Goal: Task Accomplishment & Management: Complete application form

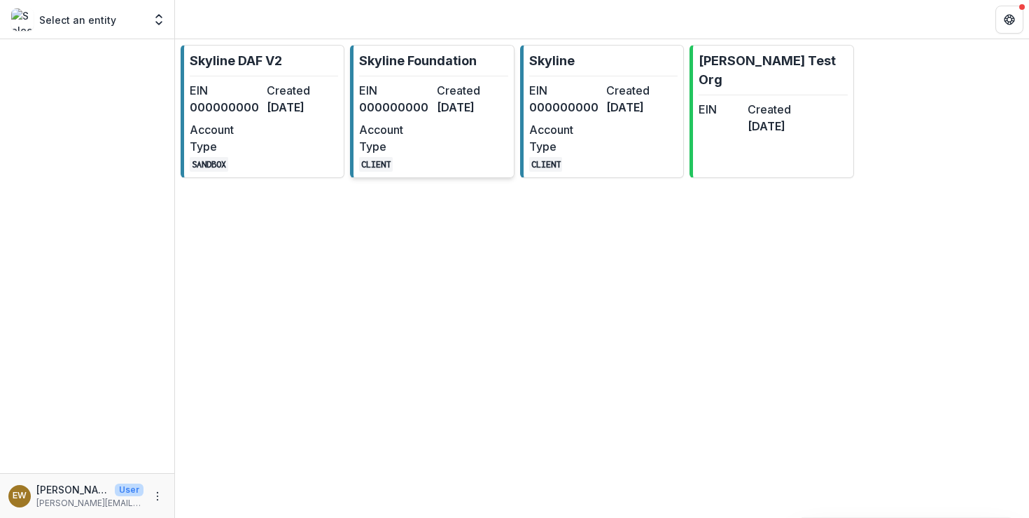
click at [438, 116] on dd "[DATE]" at bounding box center [472, 107] width 71 height 17
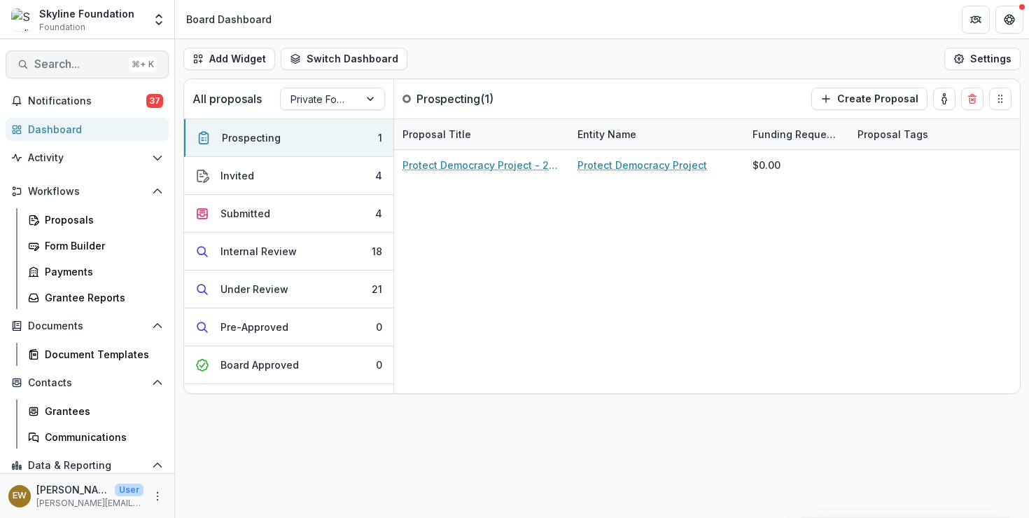
click at [82, 70] on span "Search..." at bounding box center [78, 63] width 89 height 13
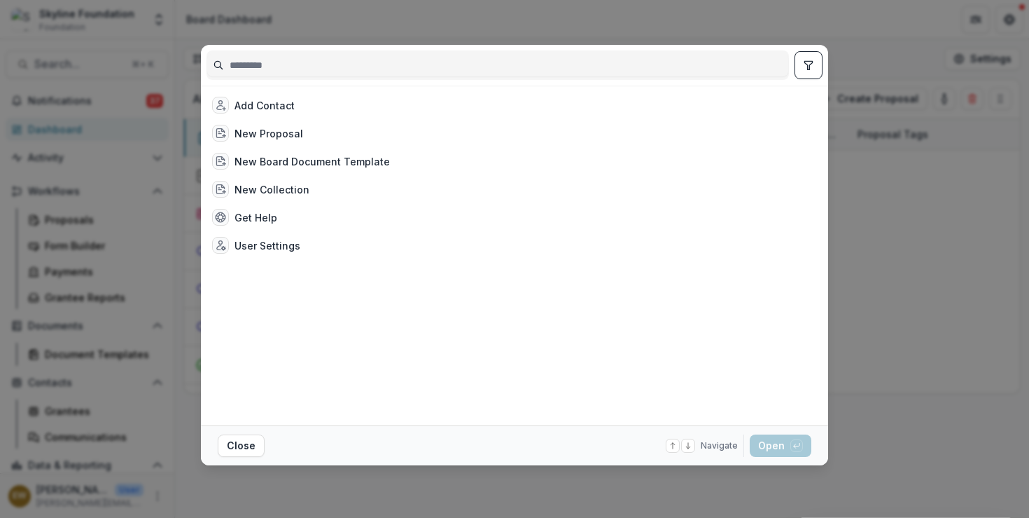
click at [268, 70] on input at bounding box center [497, 65] width 581 height 22
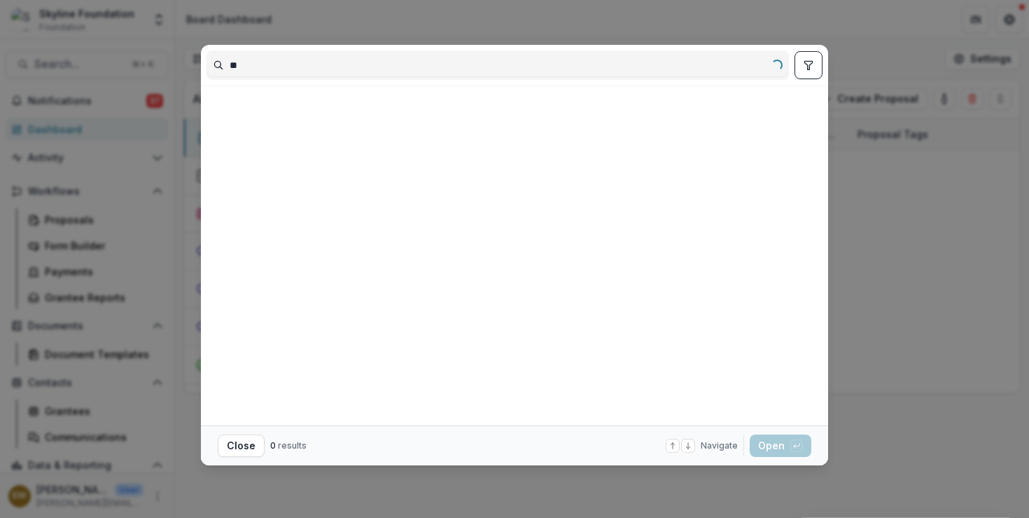
type input "*"
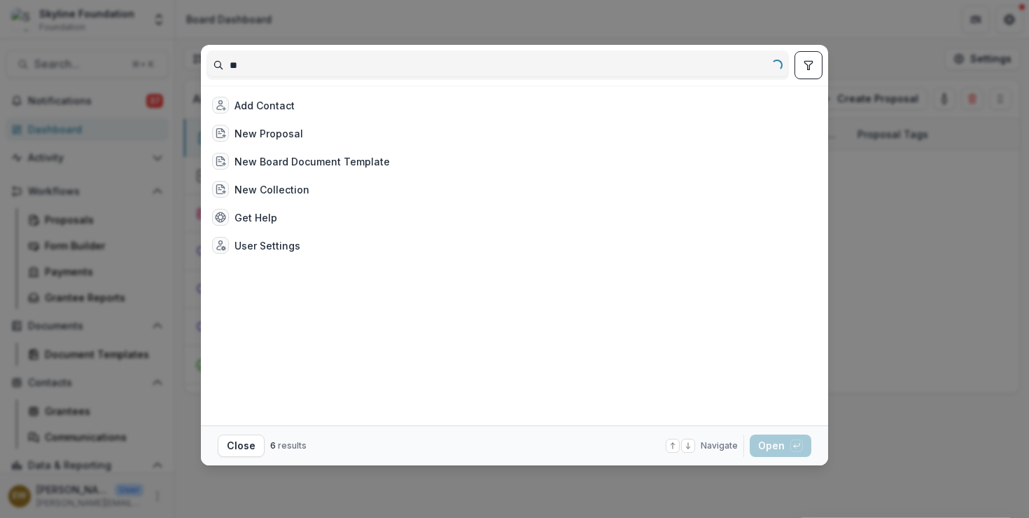
type input "*"
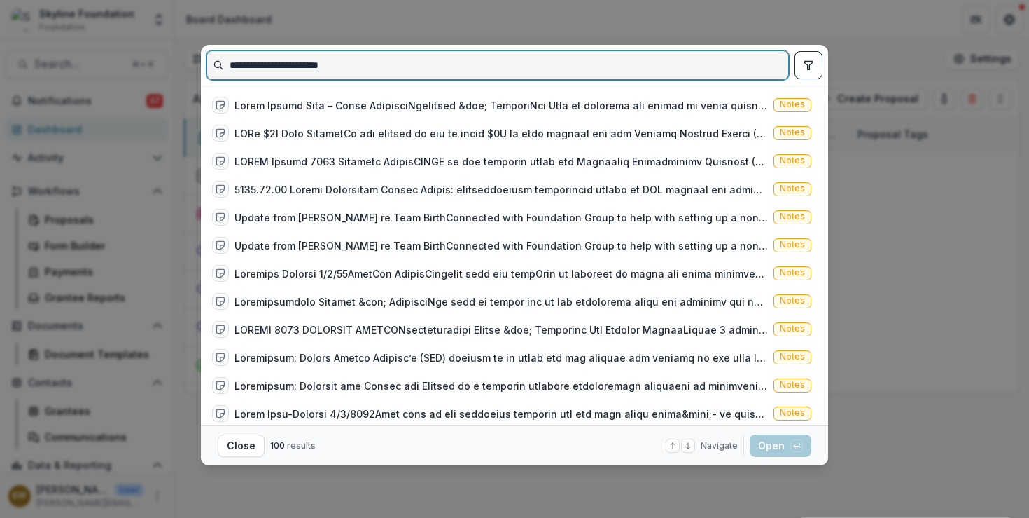
click at [324, 66] on input "**********" at bounding box center [497, 65] width 581 height 22
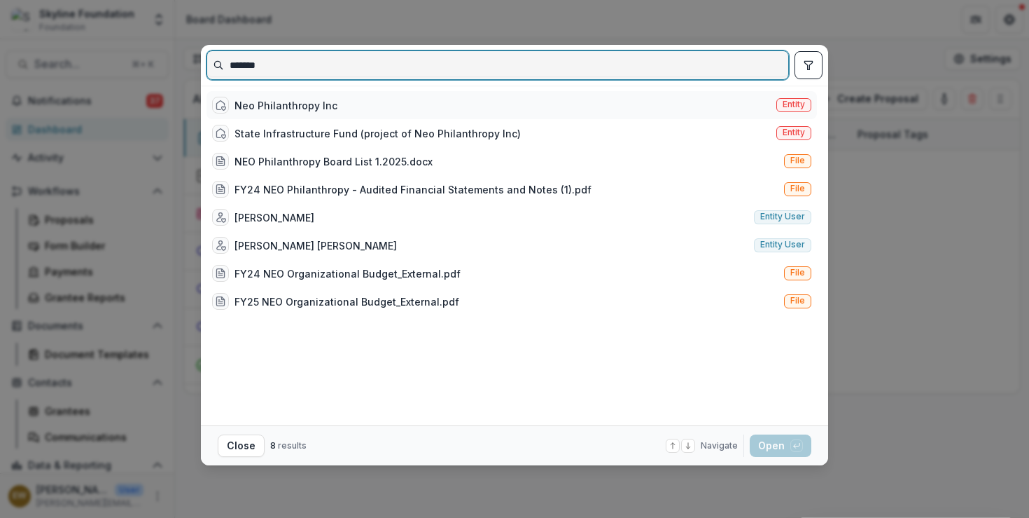
type input "*******"
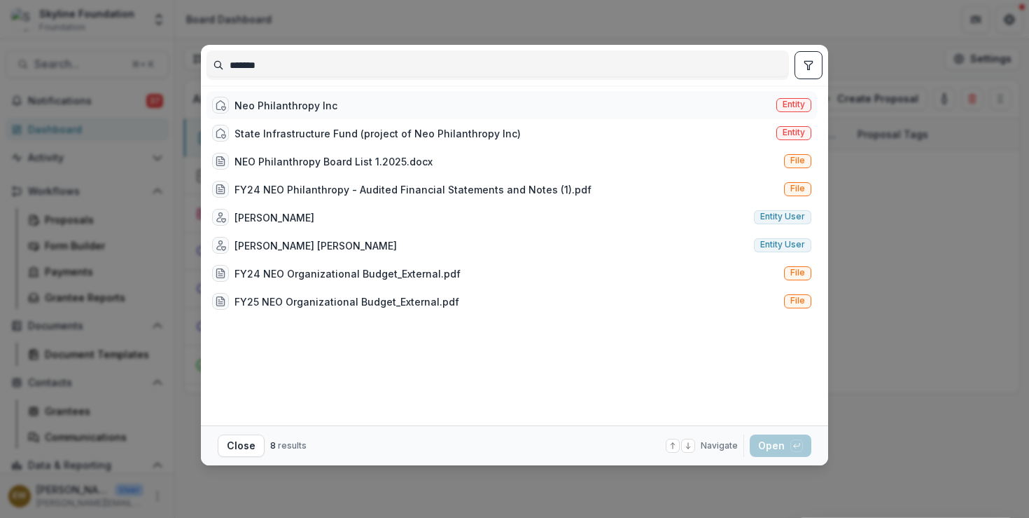
click at [356, 111] on div "Neo Philanthropy Inc Entity" at bounding box center [512, 105] width 611 height 28
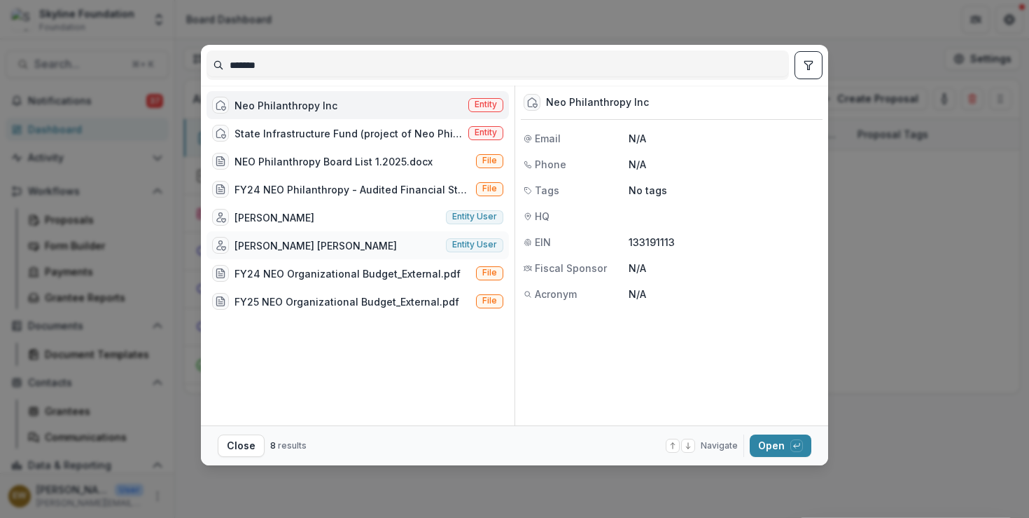
click at [388, 236] on div "[PERSON_NAME] [PERSON_NAME] Entity user" at bounding box center [358, 245] width 303 height 28
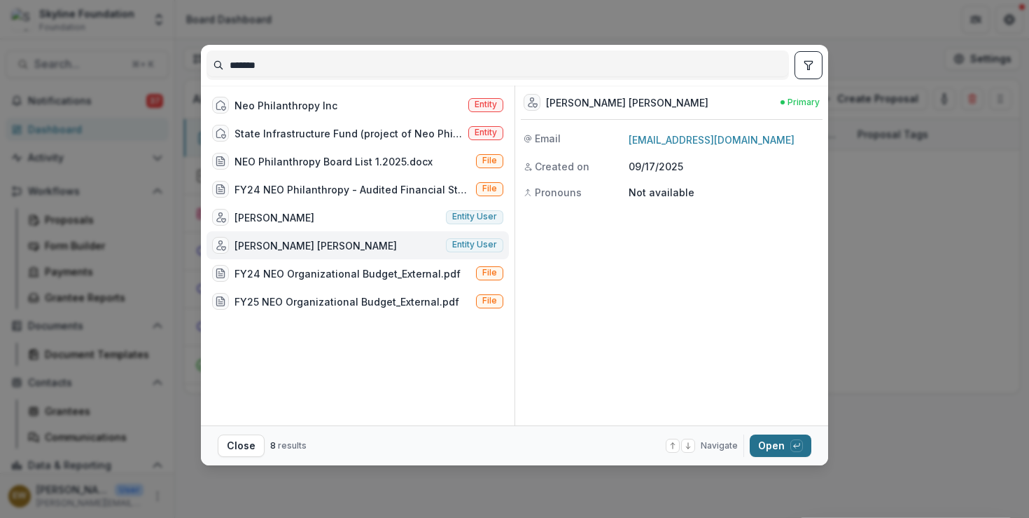
click at [779, 448] on button "Open with enter key" at bounding box center [781, 445] width 62 height 22
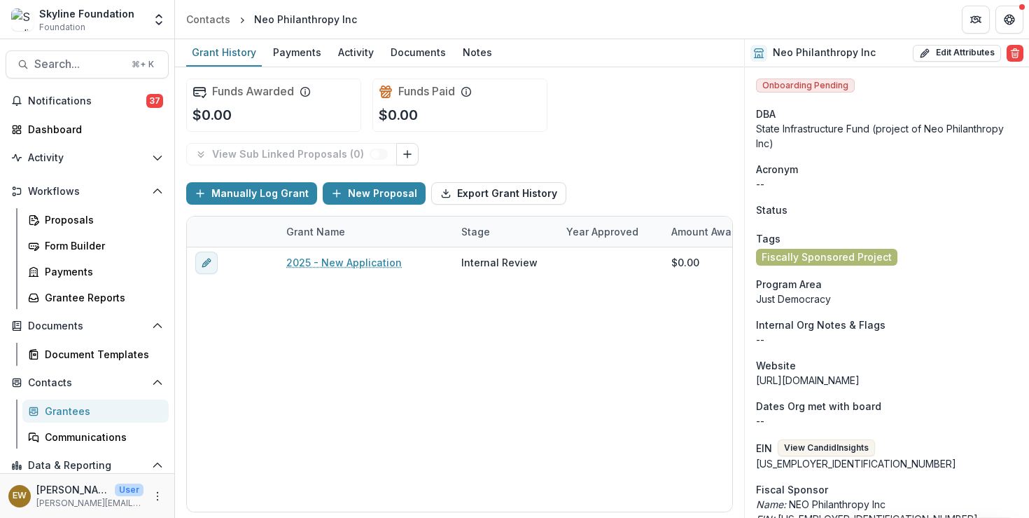
scroll to position [302, 0]
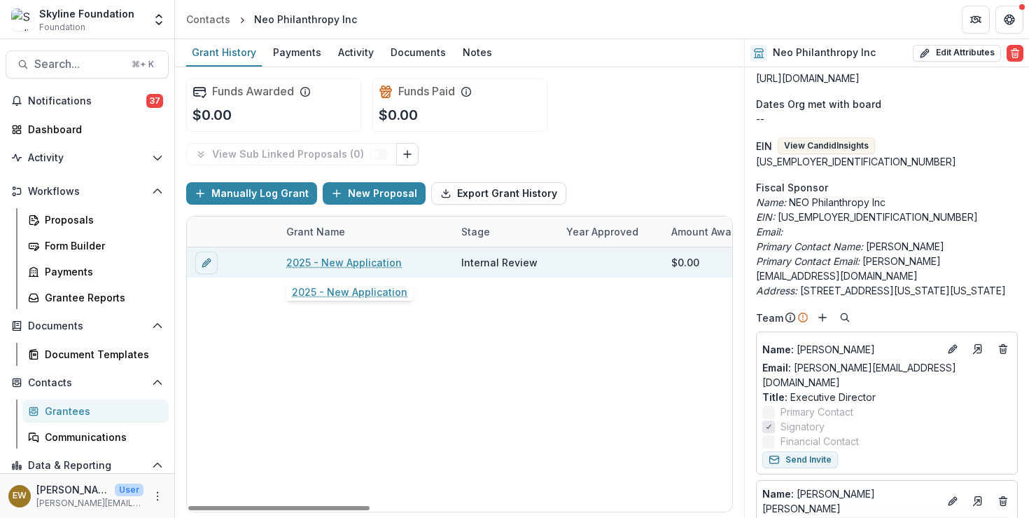
click at [359, 256] on link "2025 - New Application" at bounding box center [344, 262] width 116 height 15
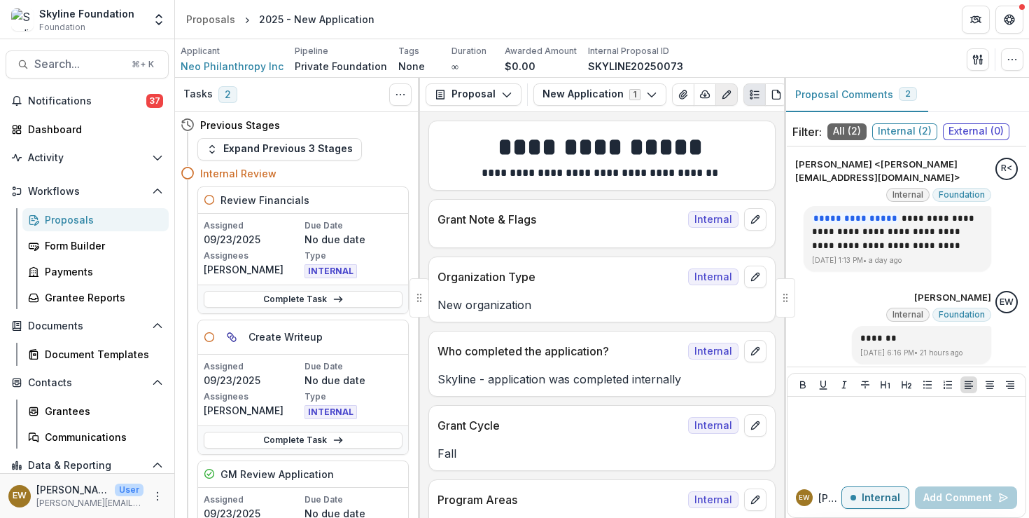
click at [721, 100] on button "Edit as form" at bounding box center [727, 94] width 22 height 22
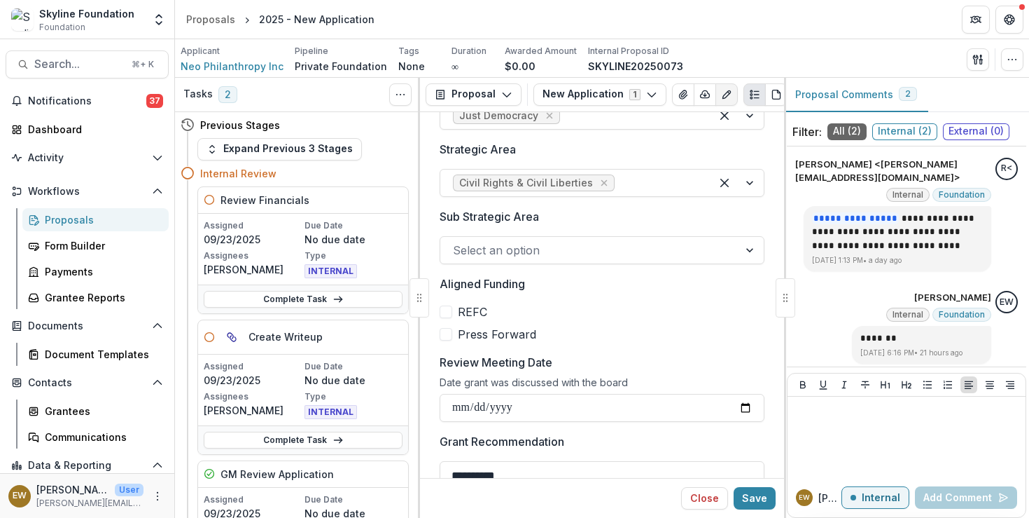
scroll to position [490, 0]
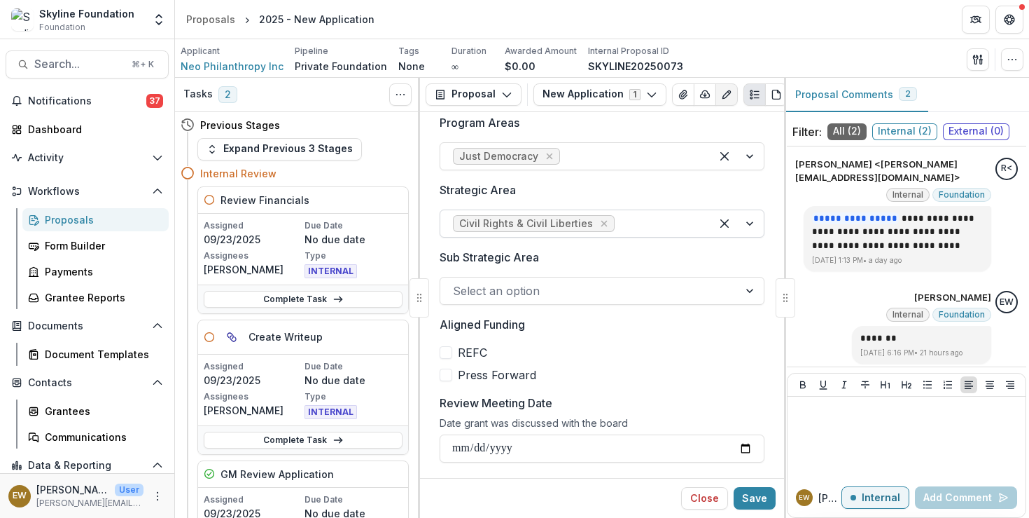
click at [619, 229] on div at bounding box center [658, 224] width 81 height 20
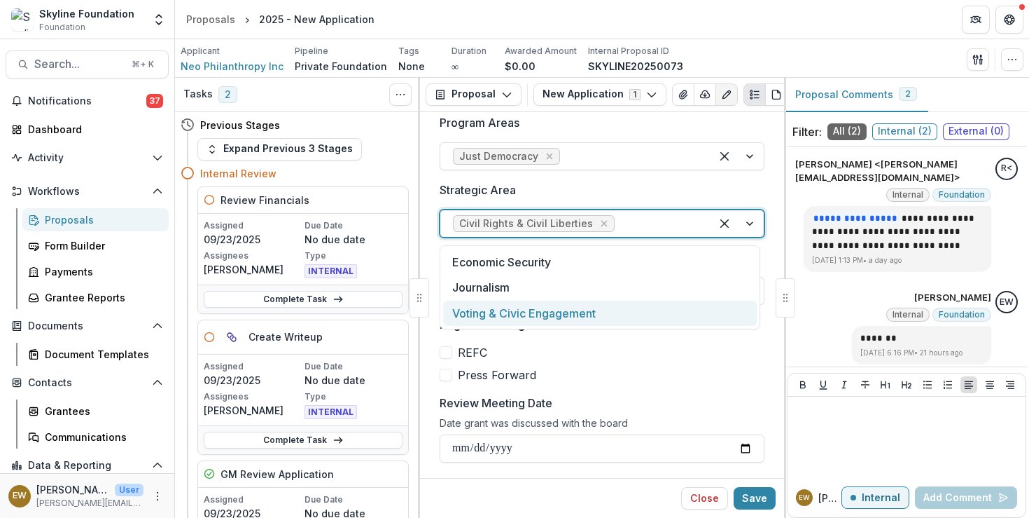
click at [581, 317] on div "Voting & Civic Engagement" at bounding box center [600, 313] width 314 height 26
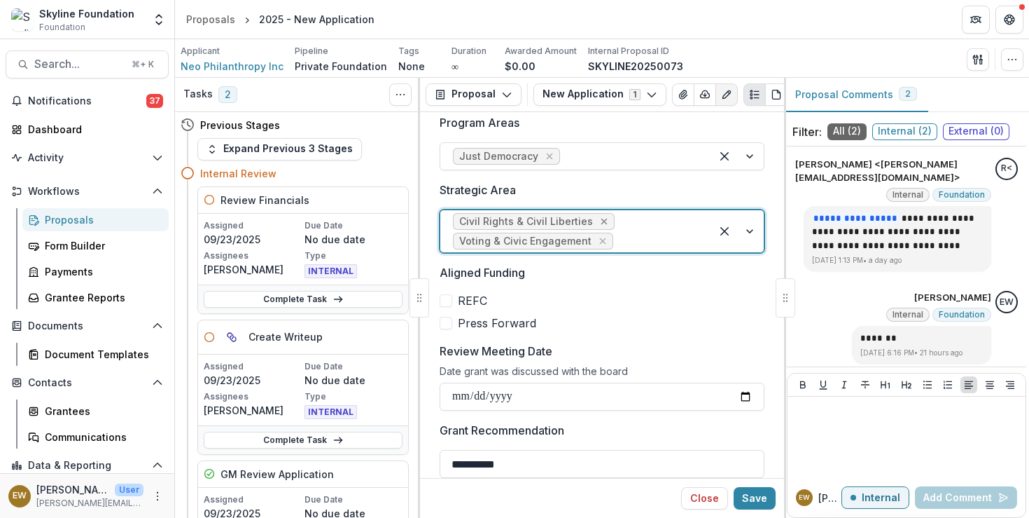
click at [599, 221] on icon "Remove Civil Rights & Civil Liberties" at bounding box center [604, 221] width 11 height 11
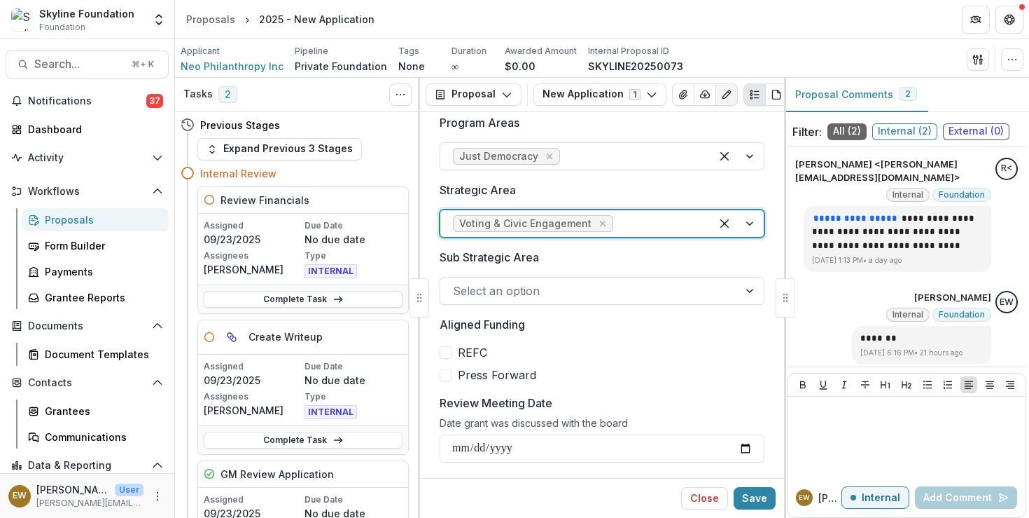
click at [598, 286] on div at bounding box center [589, 291] width 273 height 20
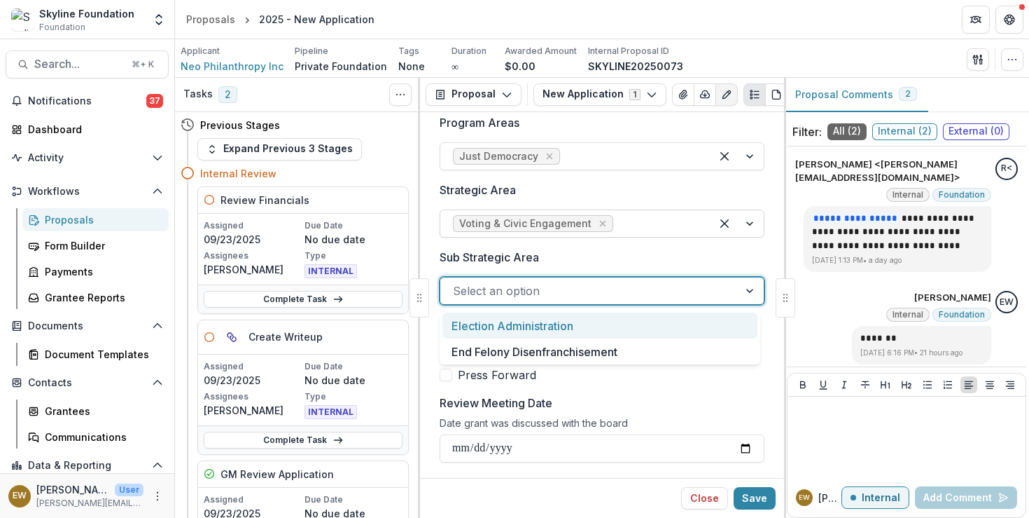
click at [581, 321] on div "Election Administration" at bounding box center [600, 325] width 315 height 26
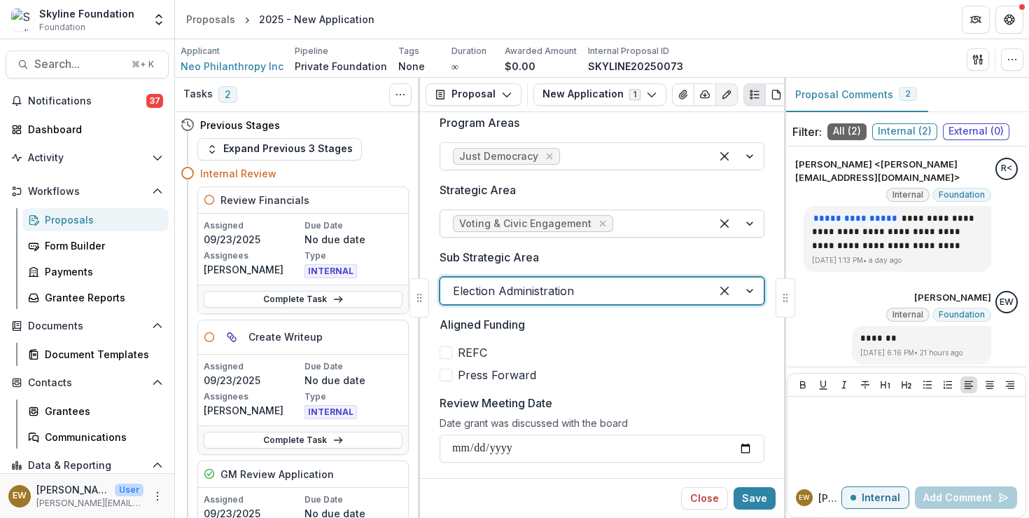
click at [645, 233] on div at bounding box center [657, 224] width 82 height 20
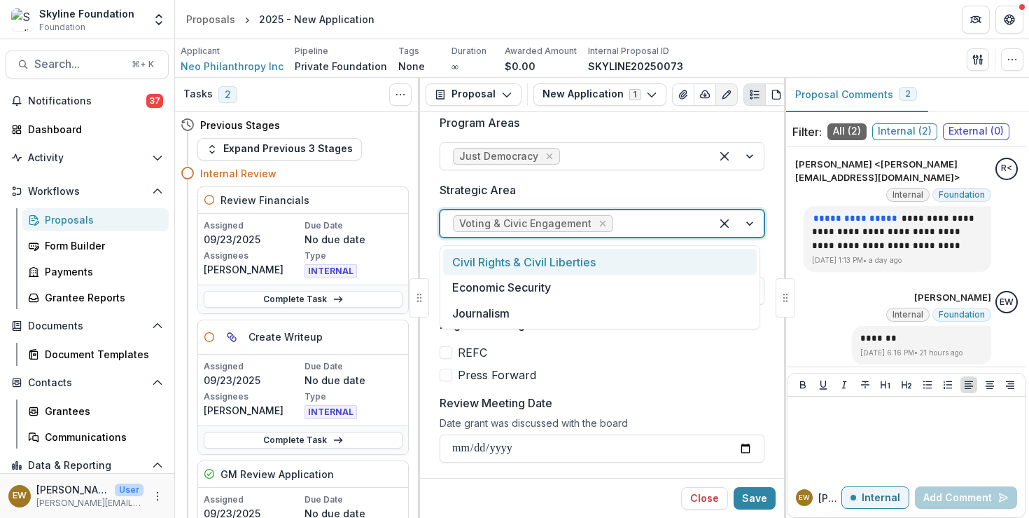
click at [606, 268] on div "Civil Rights & Civil Liberties" at bounding box center [600, 262] width 314 height 26
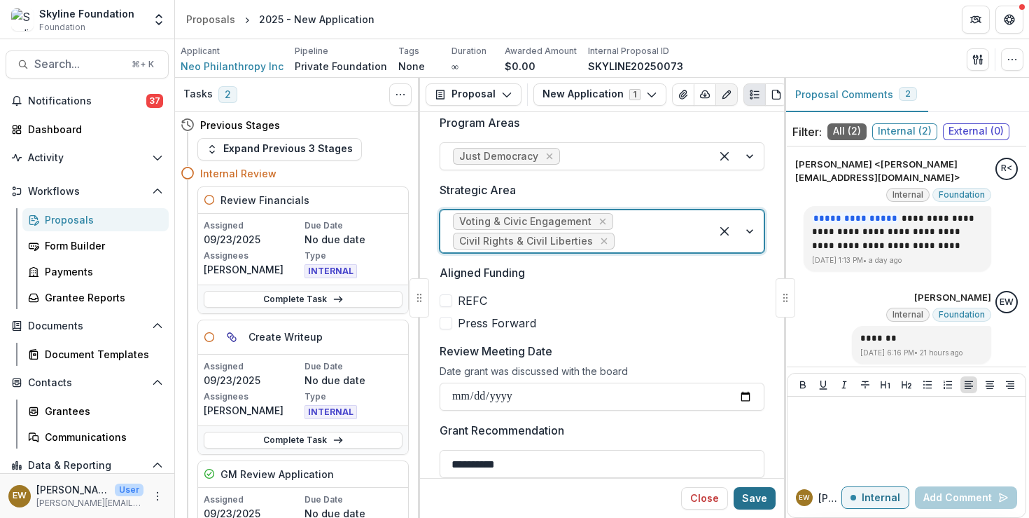
click at [751, 492] on button "Save" at bounding box center [755, 498] width 42 height 22
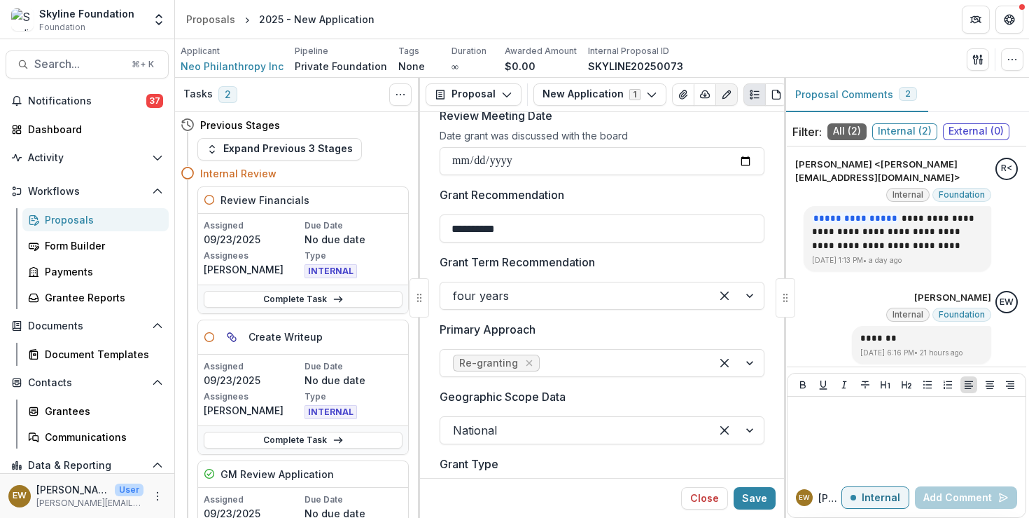
scroll to position [725, 0]
click at [574, 366] on div at bounding box center [620, 363] width 155 height 20
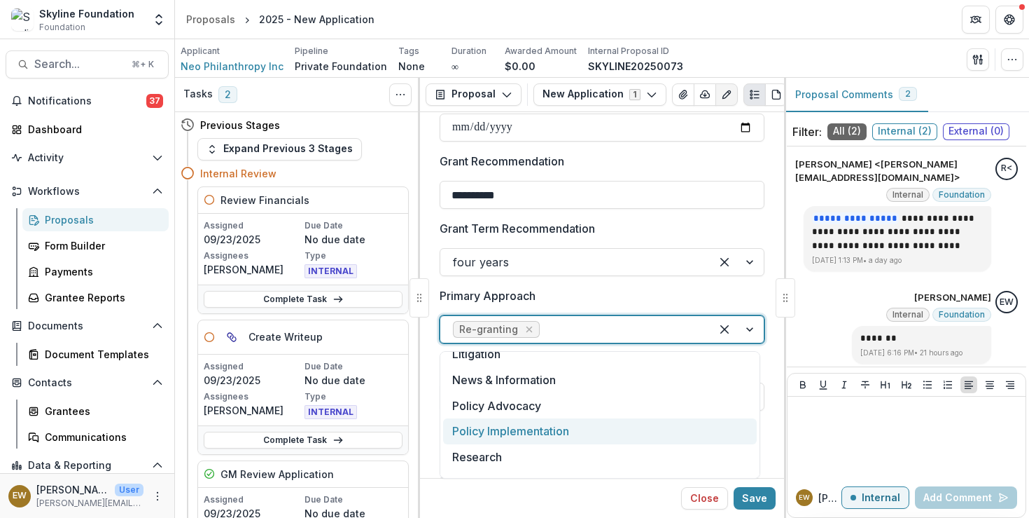
scroll to position [129, 0]
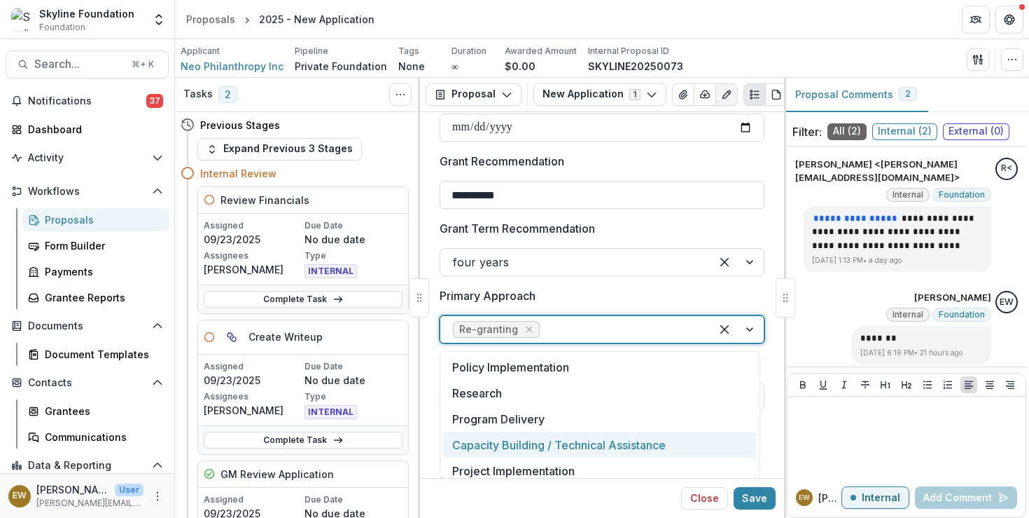
click at [566, 445] on div "Capacity Building / Technical Assistance" at bounding box center [600, 444] width 314 height 26
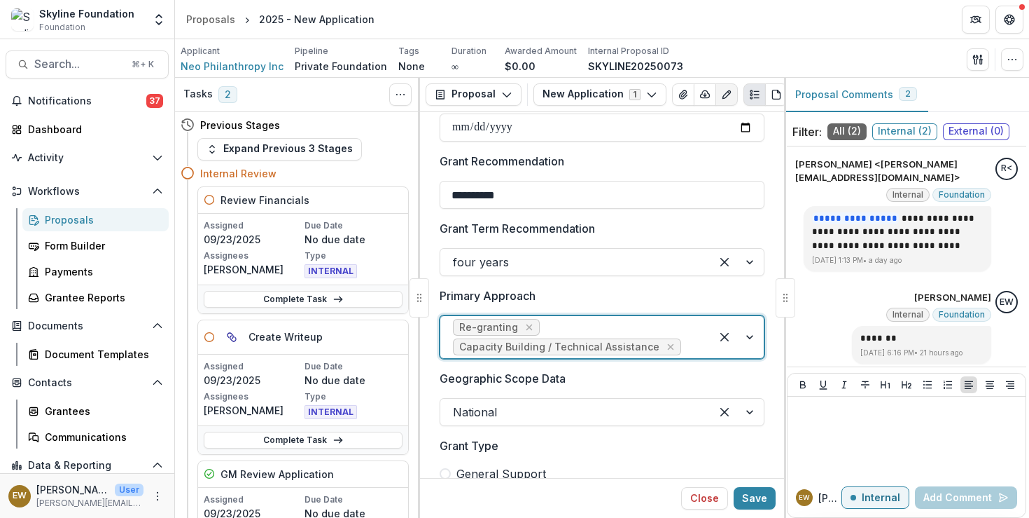
click at [756, 304] on div "Primary Approach Re-granting Capacity Building / Technical Assistance" at bounding box center [602, 322] width 325 height 71
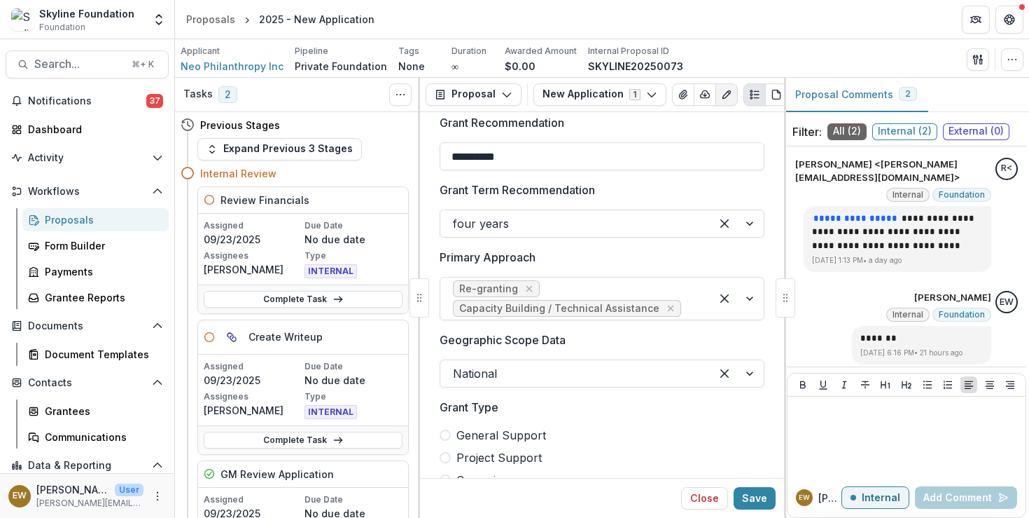
scroll to position [809, 0]
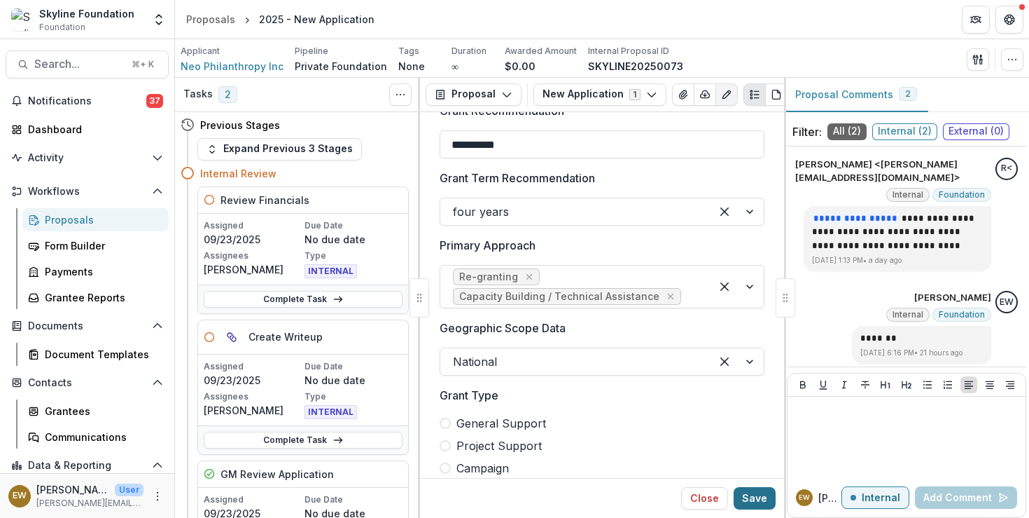
click at [758, 499] on button "Save" at bounding box center [755, 498] width 42 height 22
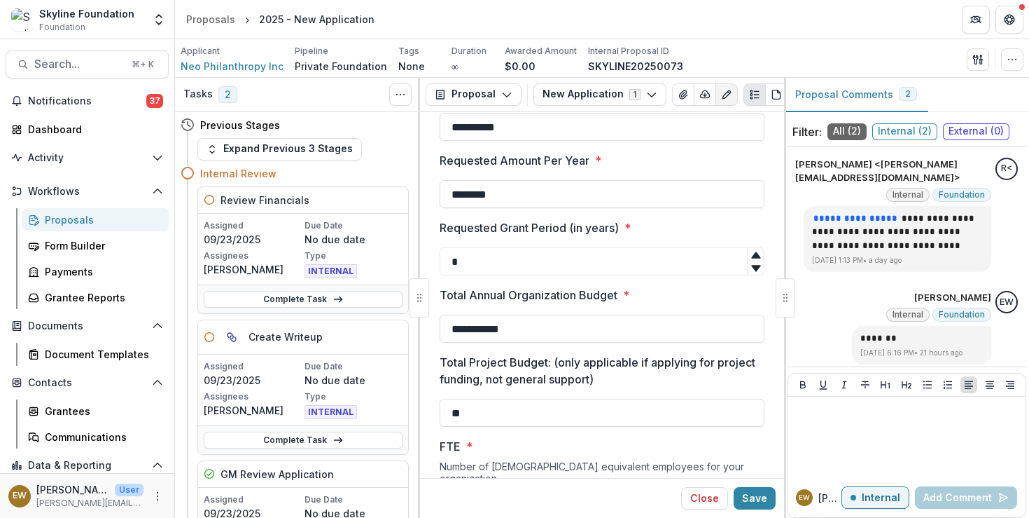
scroll to position [3226, 0]
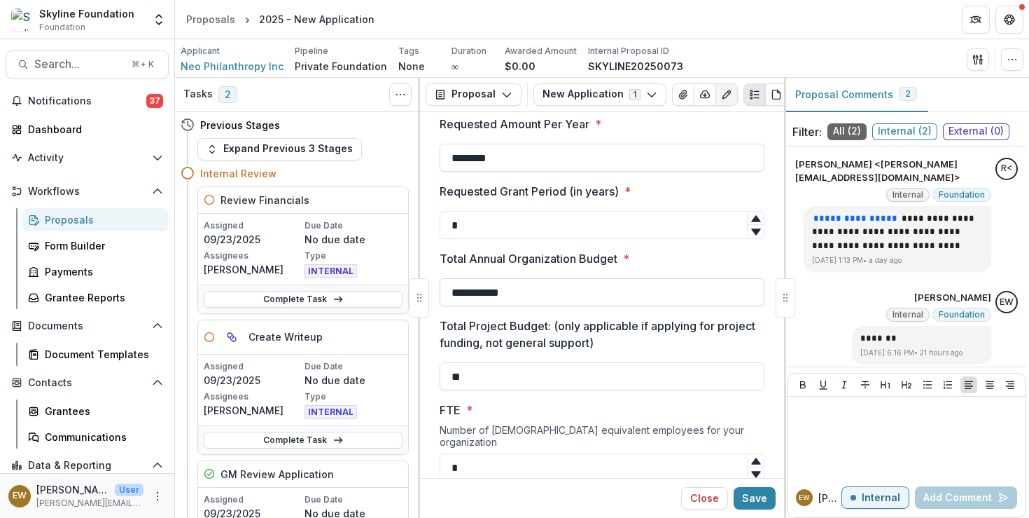
drag, startPoint x: 551, startPoint y: 293, endPoint x: 448, endPoint y: 292, distance: 103.7
click at [448, 292] on input "**********" at bounding box center [602, 292] width 325 height 28
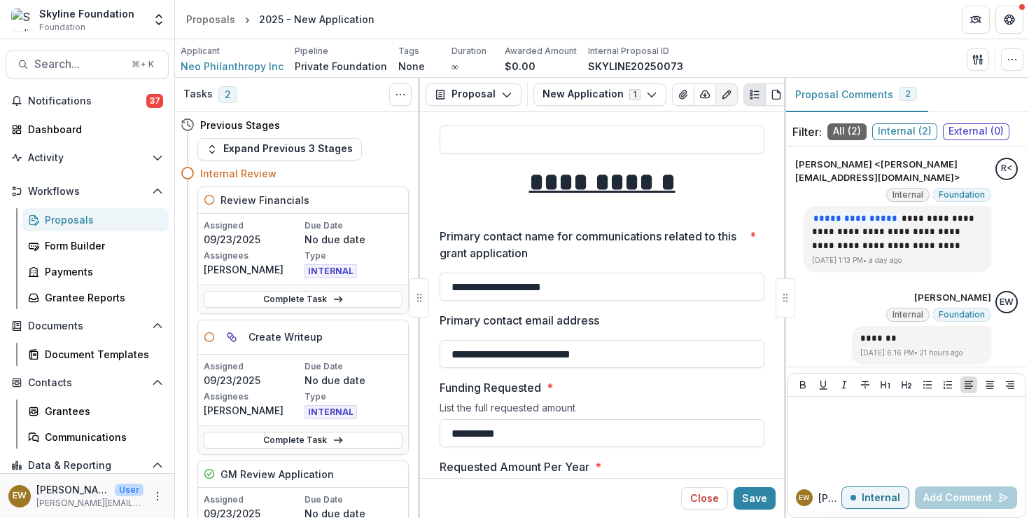
scroll to position [3081, 0]
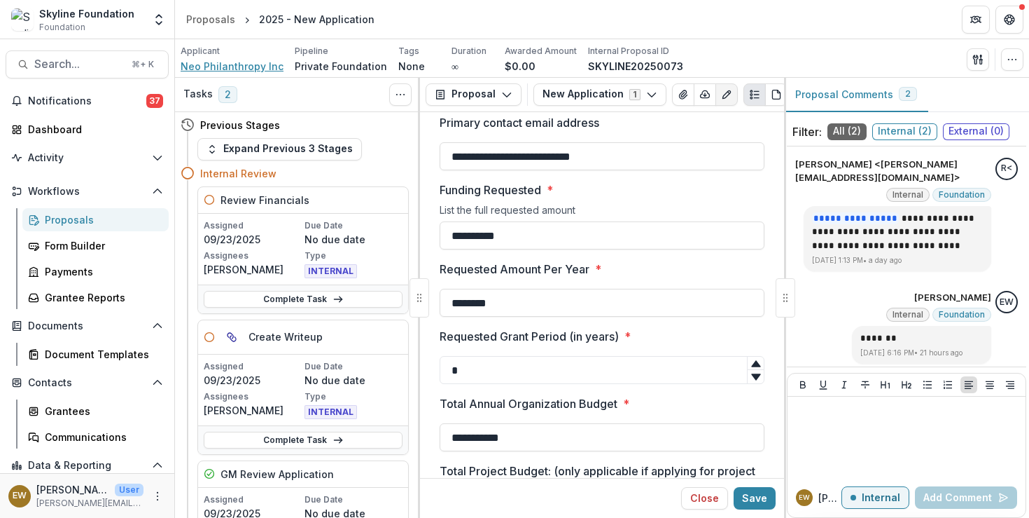
click at [261, 63] on span "Neo Philanthropy Inc" at bounding box center [232, 66] width 103 height 15
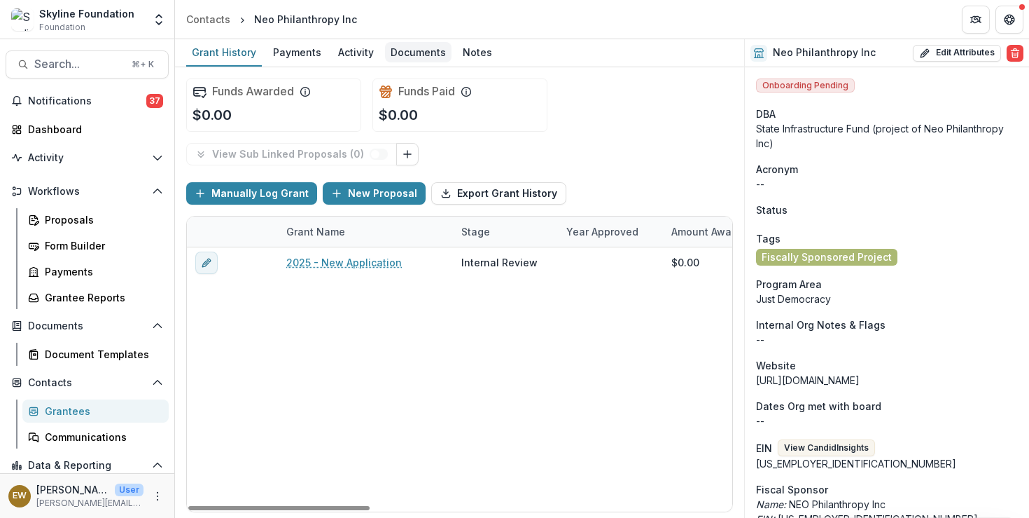
click at [440, 49] on div "Documents" at bounding box center [418, 52] width 67 height 20
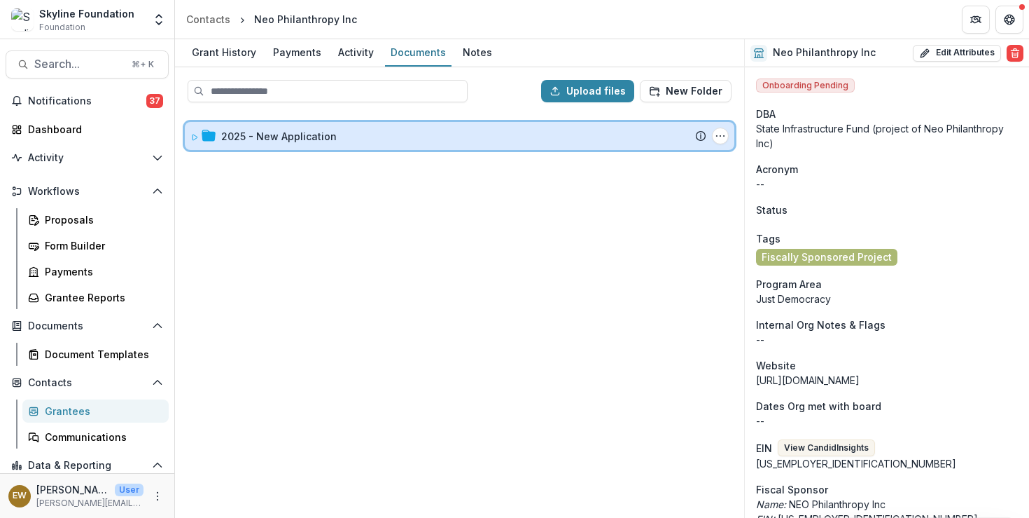
click at [347, 143] on div "2025 - New Application Submission Temelio Proposal Attached proposal documents …" at bounding box center [460, 136] width 550 height 28
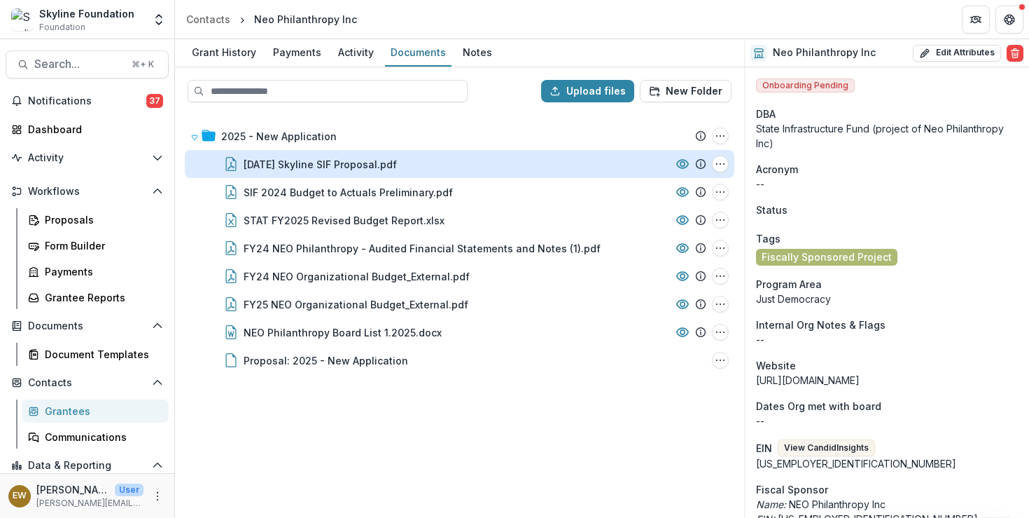
click at [397, 171] on div "[DATE] Skyline SIF Proposal.pdf" at bounding box center [320, 164] width 153 height 15
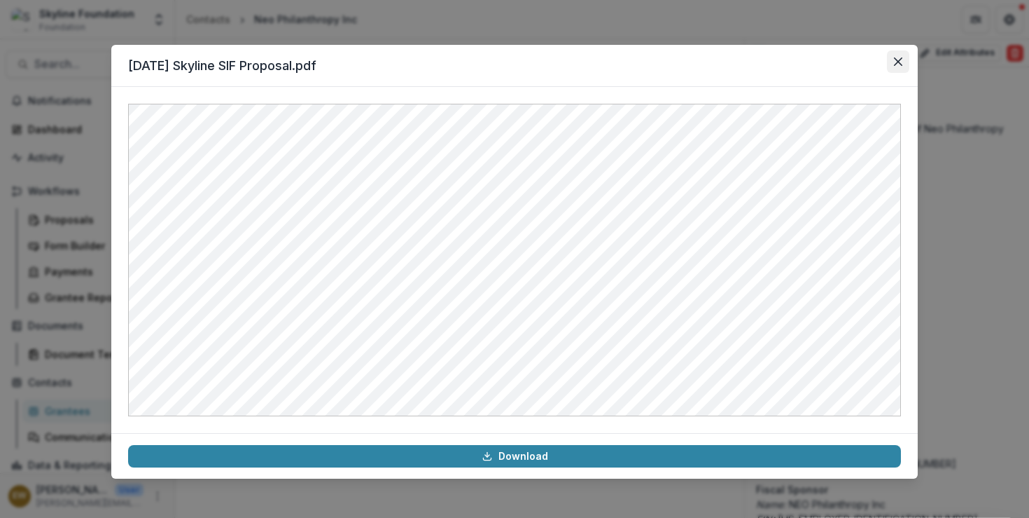
click at [895, 68] on button "Close" at bounding box center [898, 61] width 22 height 22
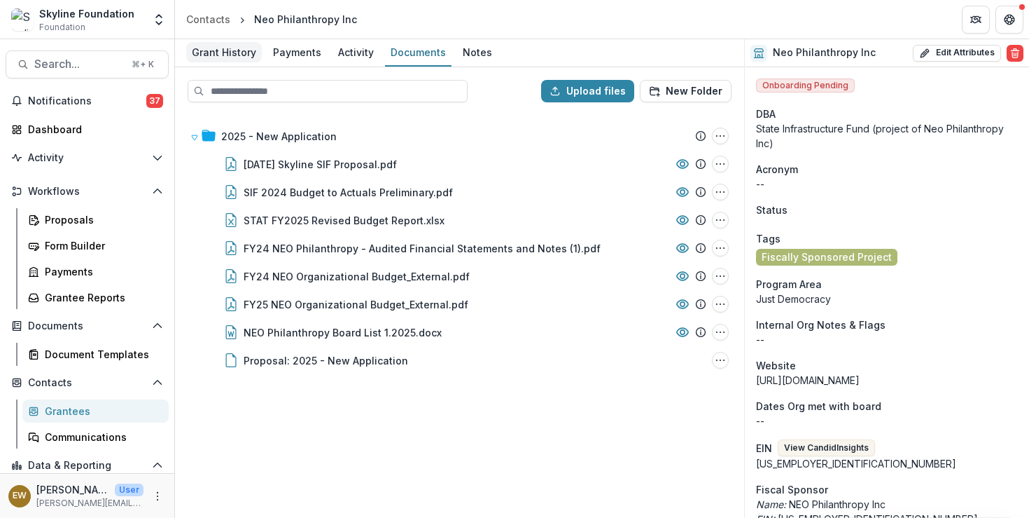
click at [230, 50] on div "Grant History" at bounding box center [224, 52] width 76 height 20
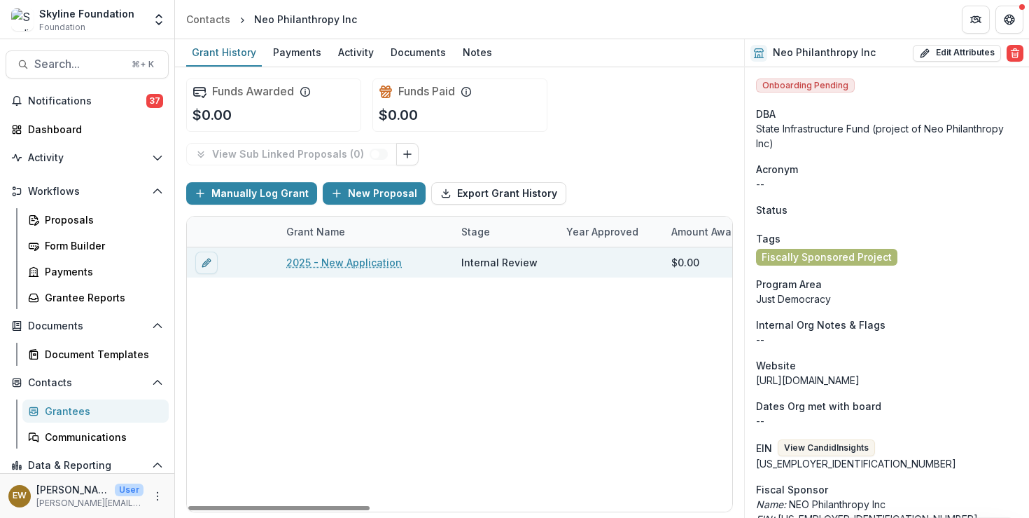
click at [374, 268] on link "2025 - New Application" at bounding box center [344, 262] width 116 height 15
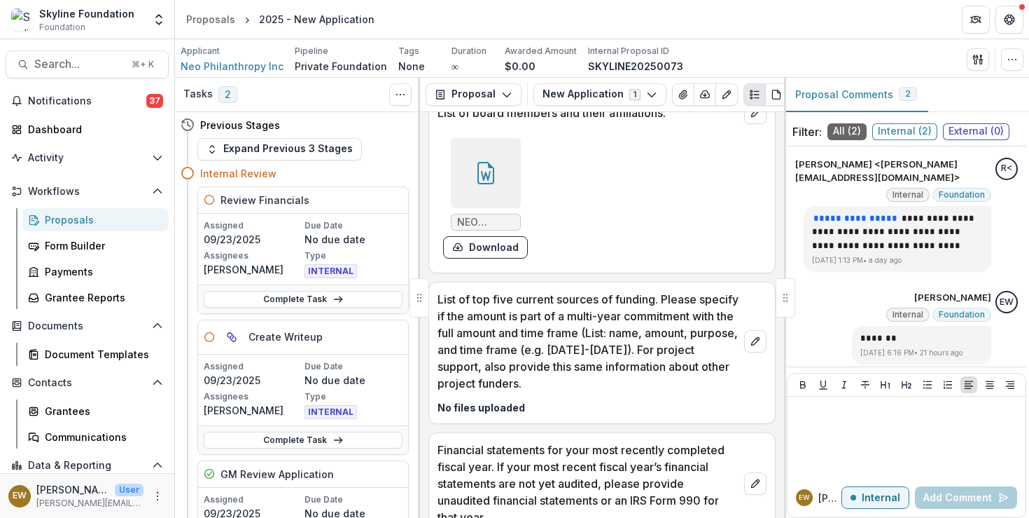
scroll to position [3704, 0]
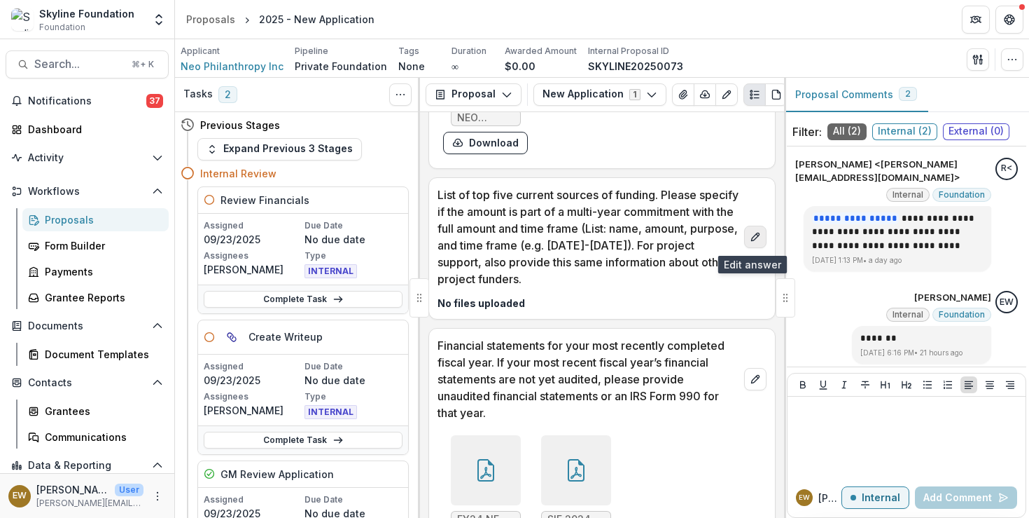
click at [750, 236] on icon "edit" at bounding box center [755, 236] width 11 height 11
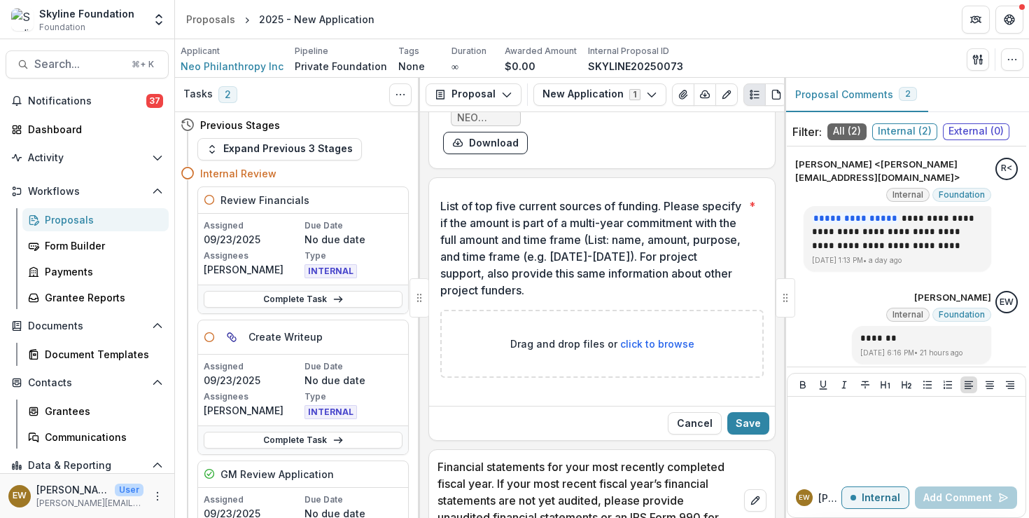
click at [667, 345] on span "click to browse" at bounding box center [657, 344] width 74 height 12
type input "**********"
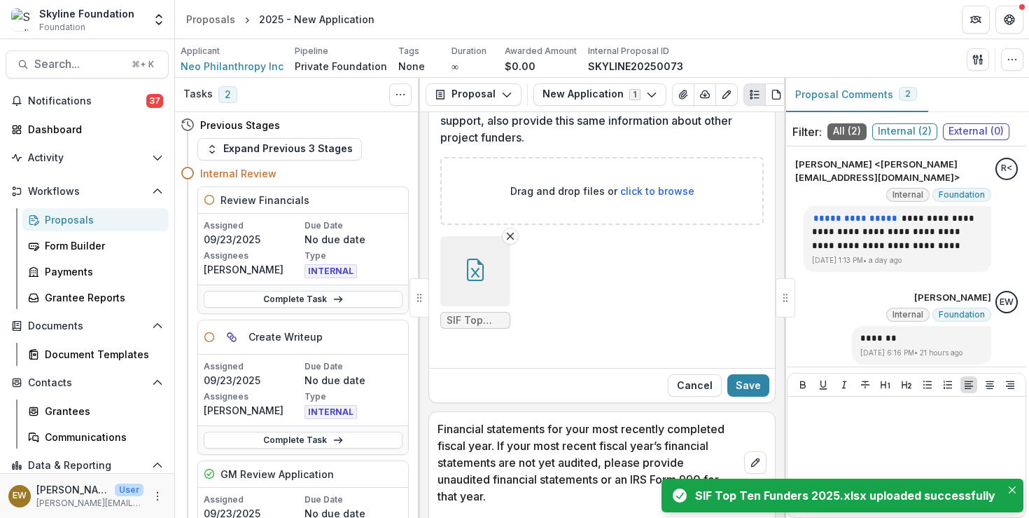
scroll to position [3873, 0]
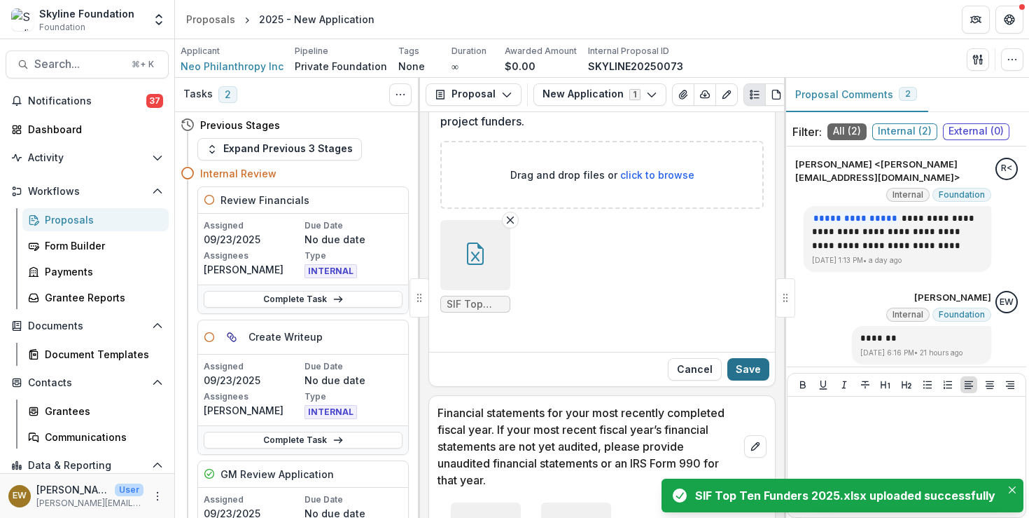
click at [761, 370] on button "Save" at bounding box center [749, 369] width 42 height 22
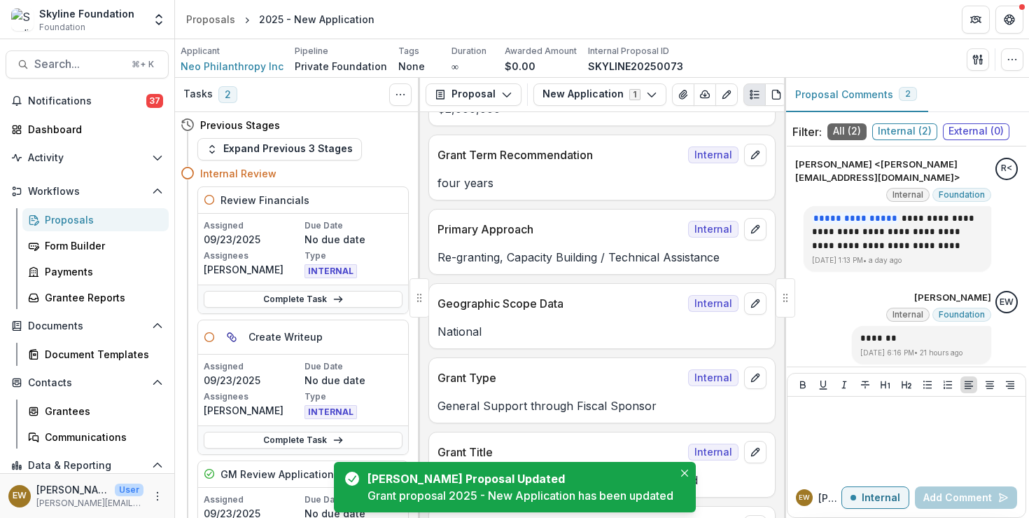
scroll to position [327, 0]
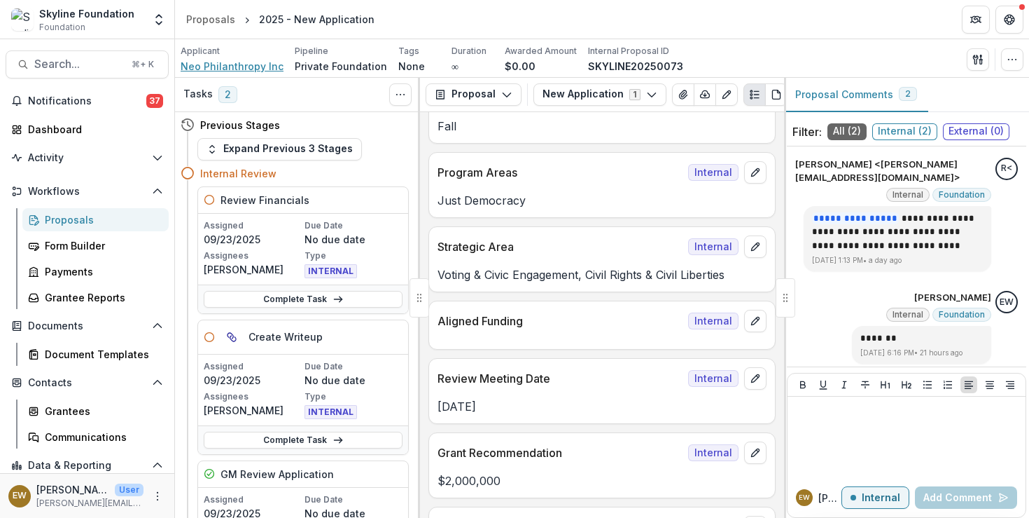
click at [214, 62] on span "Neo Philanthropy Inc" at bounding box center [232, 66] width 103 height 15
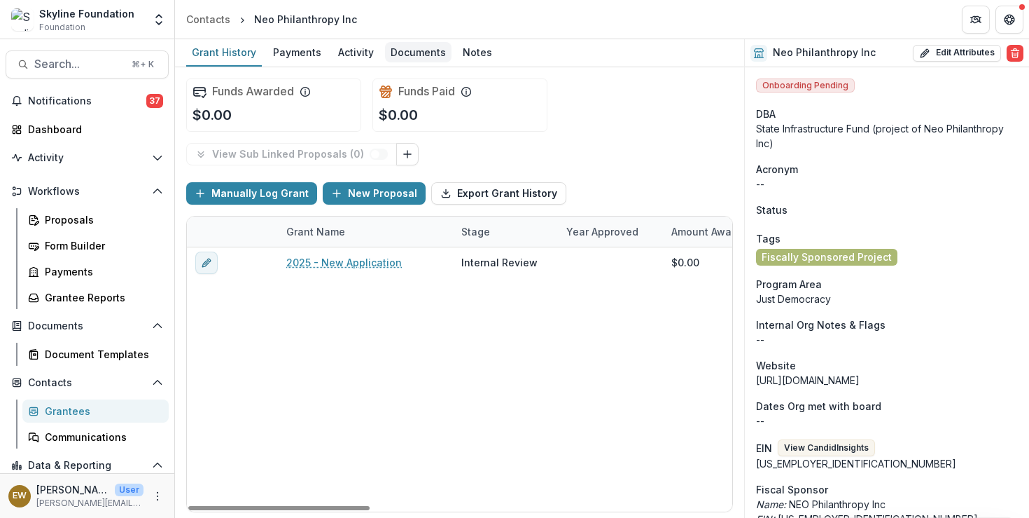
click at [396, 43] on div "Documents" at bounding box center [418, 52] width 67 height 20
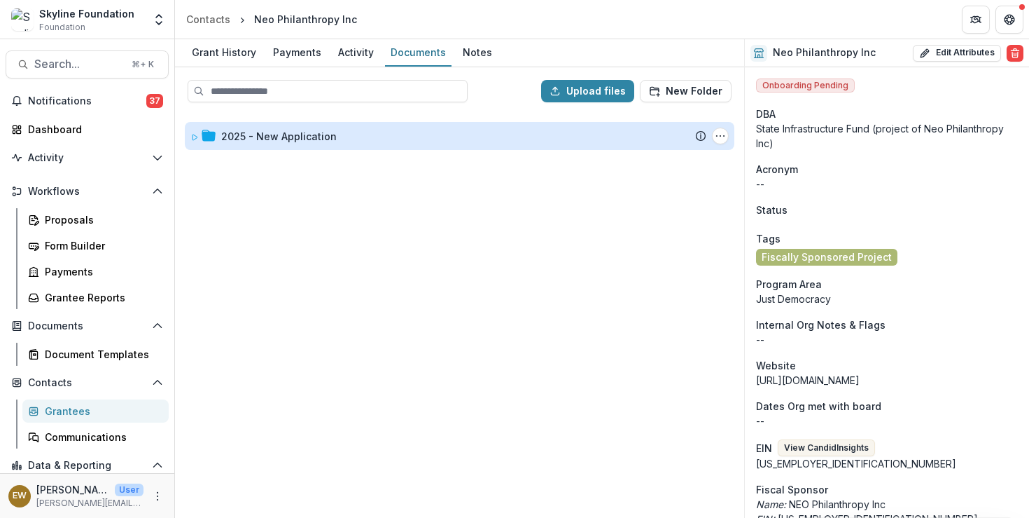
click at [301, 130] on div "2025 - New Application" at bounding box center [279, 136] width 116 height 15
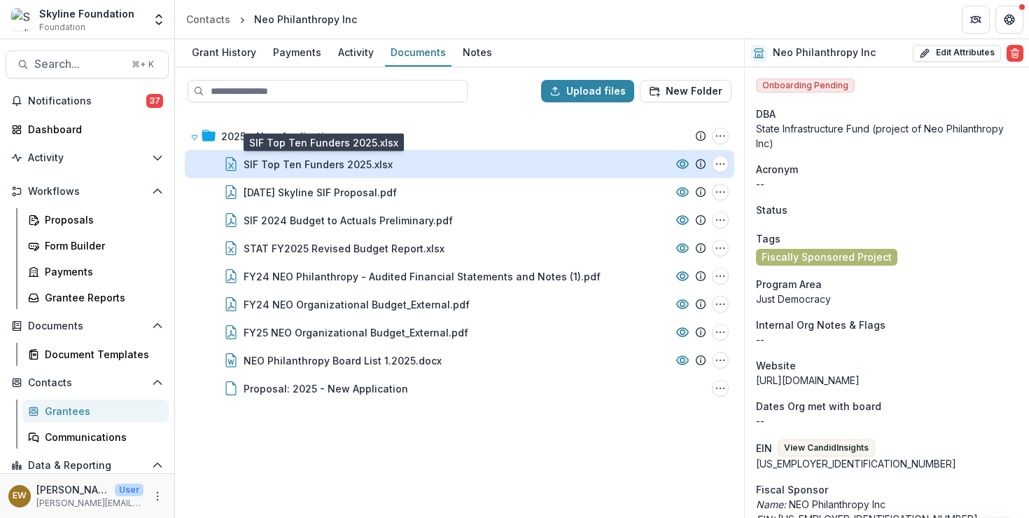
click at [338, 162] on div "SIF Top Ten Funders 2025.xlsx" at bounding box center [318, 164] width 149 height 15
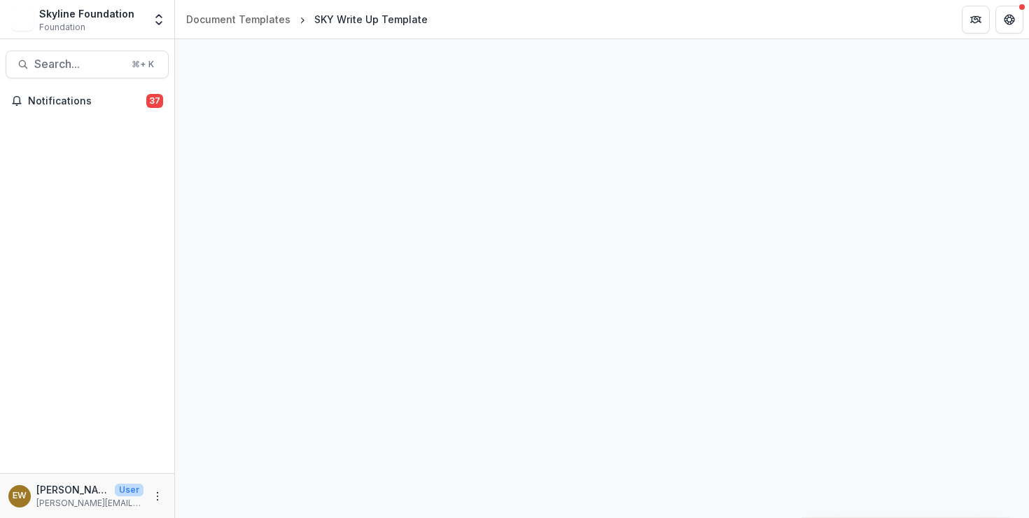
select select "**********"
